Goal: Obtain resource: Obtain resource

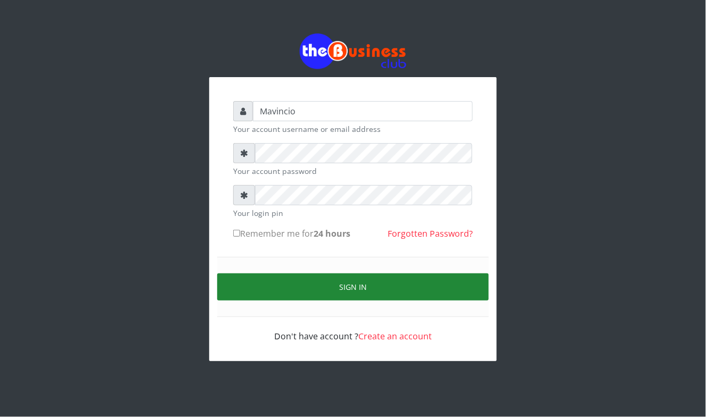
click at [345, 292] on button "Sign in" at bounding box center [352, 287] width 271 height 27
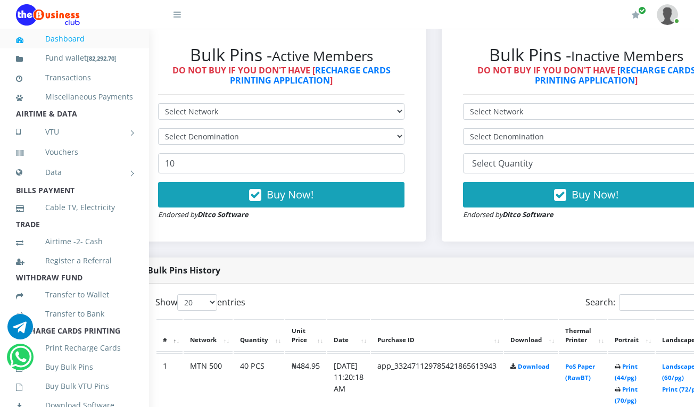
scroll to position [321, 28]
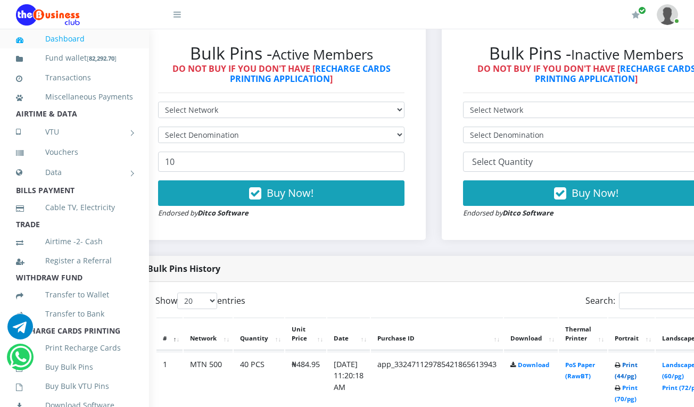
click at [638, 366] on link "Print (44/pg)" at bounding box center [626, 371] width 23 height 20
click at [638, 365] on link "Print (44/pg)" at bounding box center [626, 371] width 23 height 20
click at [638, 367] on link "Print (44/pg)" at bounding box center [626, 371] width 23 height 20
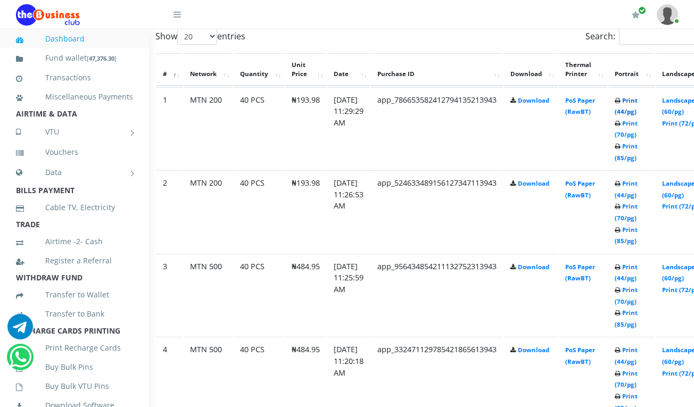
click at [638, 101] on link "Print (44/pg)" at bounding box center [626, 106] width 23 height 20
click at [638, 100] on link "Print (44/pg)" at bounding box center [626, 106] width 23 height 20
click at [638, 102] on link "Print (44/pg)" at bounding box center [626, 106] width 23 height 20
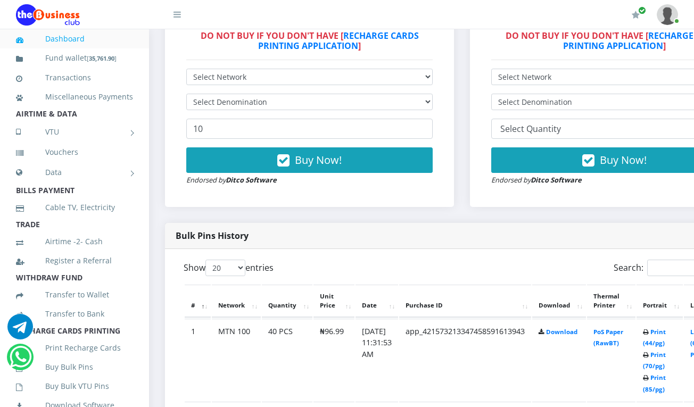
scroll to position [369, 0]
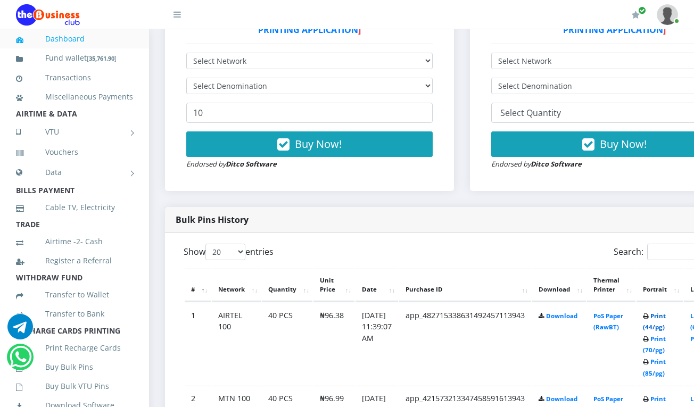
click at [662, 316] on link "Print (44/pg)" at bounding box center [654, 322] width 23 height 20
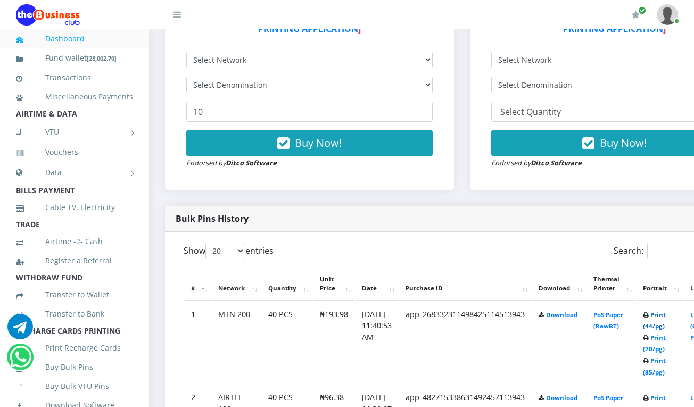
click at [666, 317] on link "Print (44/pg)" at bounding box center [654, 321] width 23 height 20
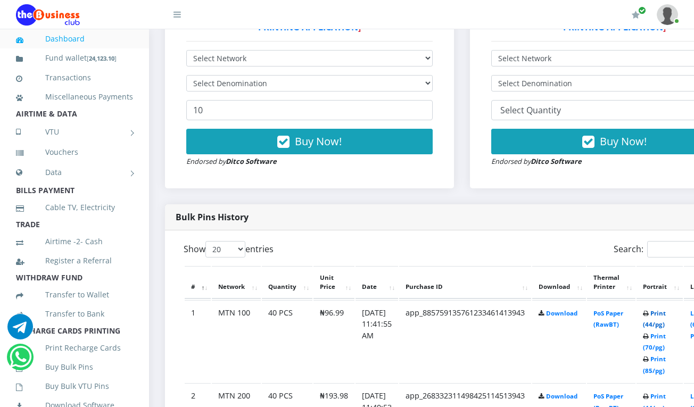
click at [666, 315] on link "Print (44/pg)" at bounding box center [654, 319] width 23 height 20
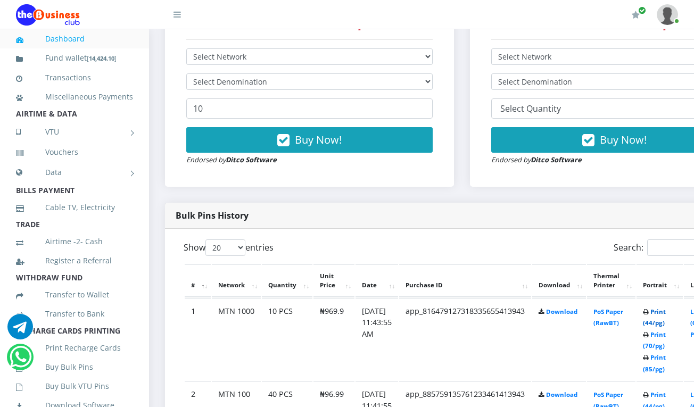
click at [664, 310] on link "Print (44/pg)" at bounding box center [654, 318] width 23 height 20
click at [666, 314] on link "Print (44/pg)" at bounding box center [654, 318] width 23 height 20
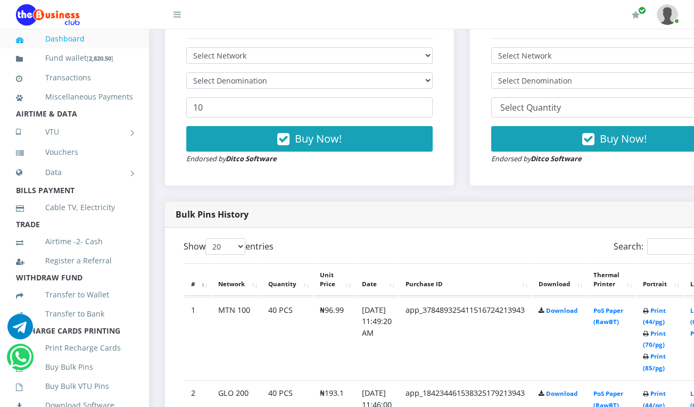
click at [667, 307] on td "Print (44/pg) Print (70/pg) Print (85/pg)" at bounding box center [660, 338] width 46 height 82
click at [666, 311] on link "Print (44/pg)" at bounding box center [654, 317] width 23 height 20
